Goal: Transaction & Acquisition: Purchase product/service

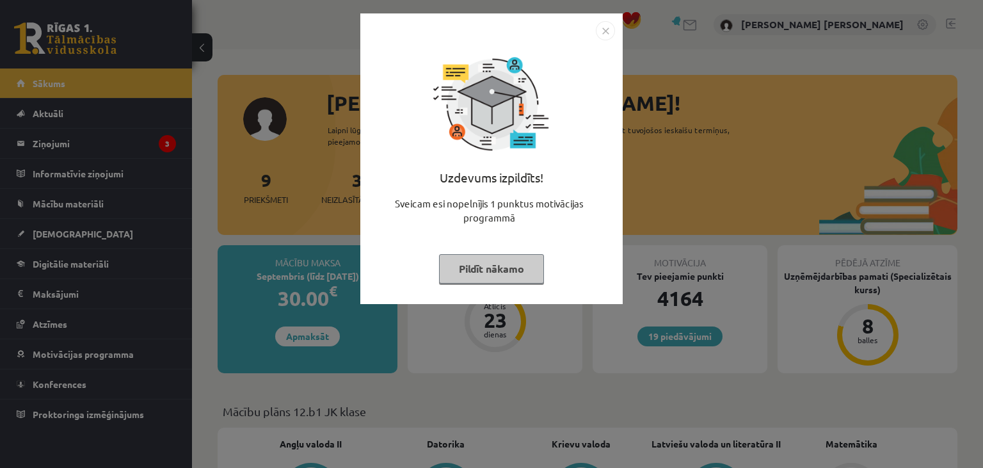
click at [513, 267] on button "Pildīt nākamo" at bounding box center [491, 268] width 105 height 29
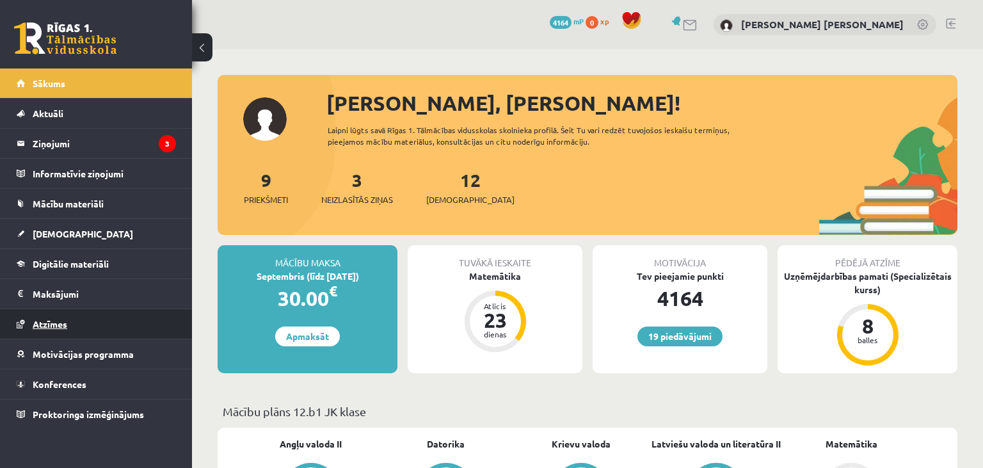
click at [75, 319] on link "Atzīmes" at bounding box center [96, 323] width 159 height 29
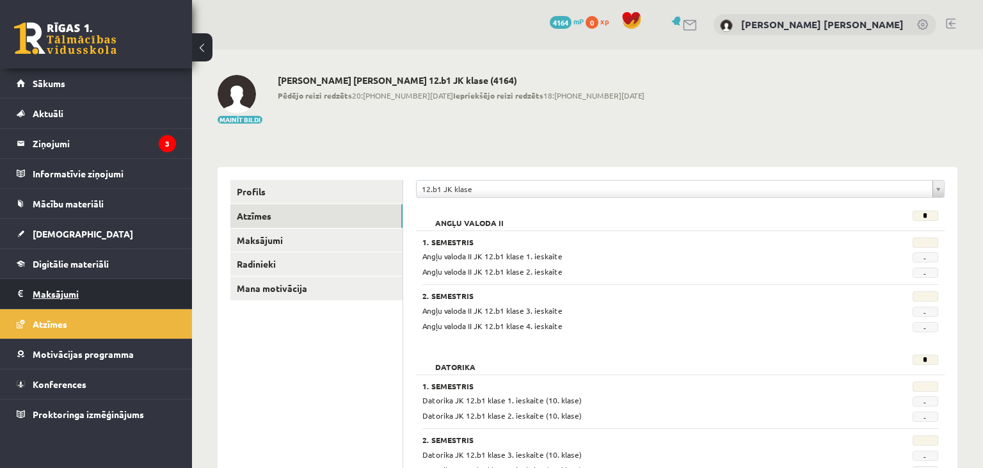
click at [128, 296] on legend "Maksājumi 0" at bounding box center [104, 293] width 143 height 29
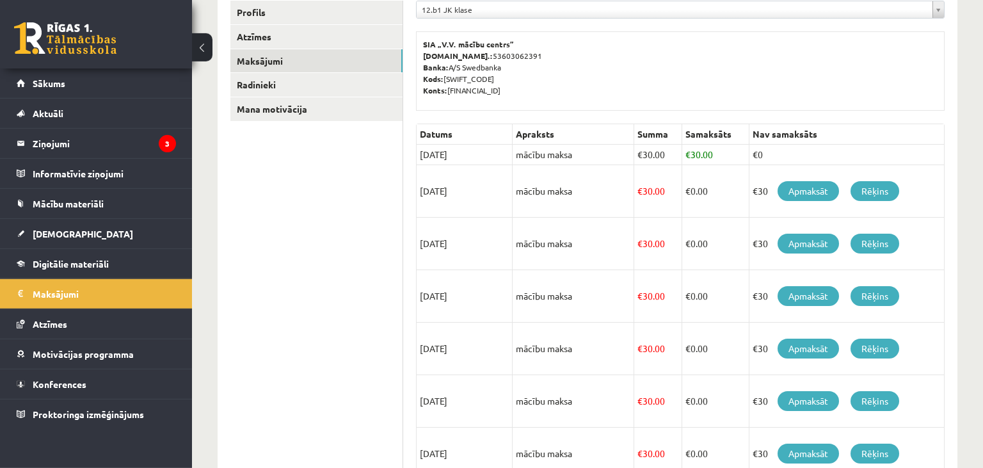
scroll to position [202, 0]
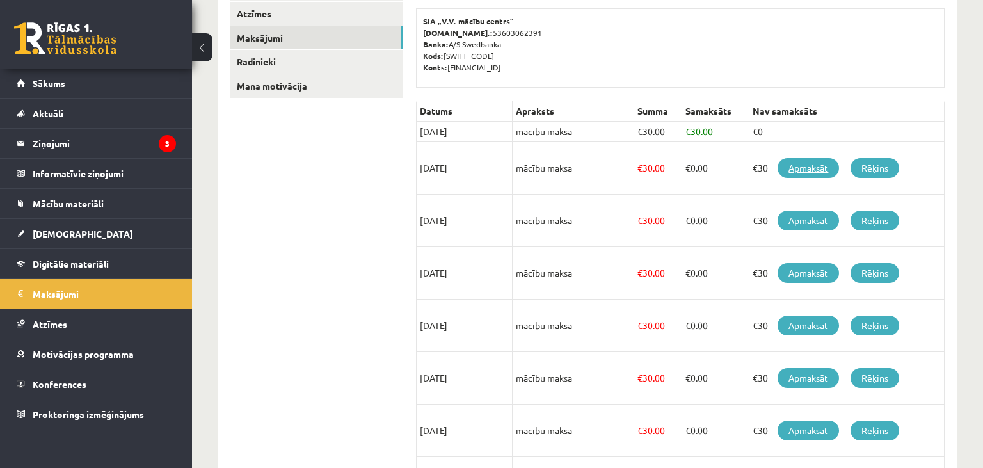
click at [805, 168] on link "Apmaksāt" at bounding box center [807, 168] width 61 height 20
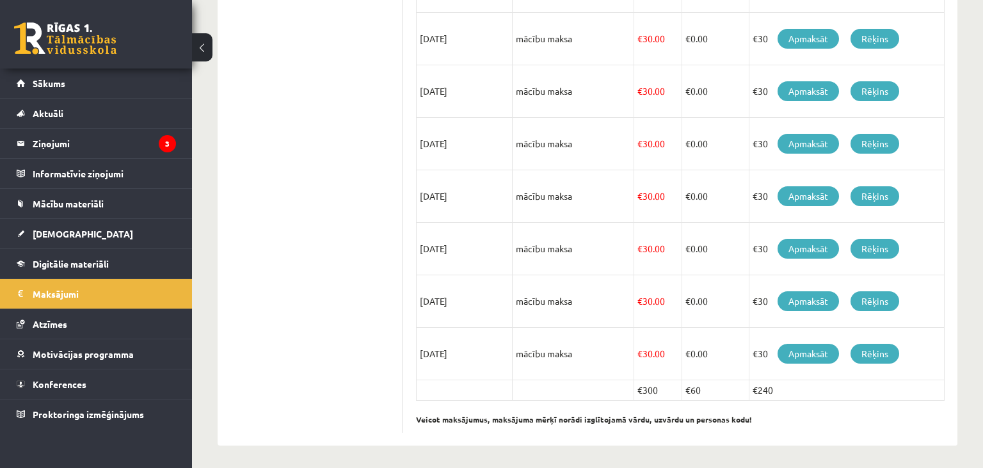
scroll to position [130, 0]
